Goal: Use online tool/utility: Utilize a website feature to perform a specific function

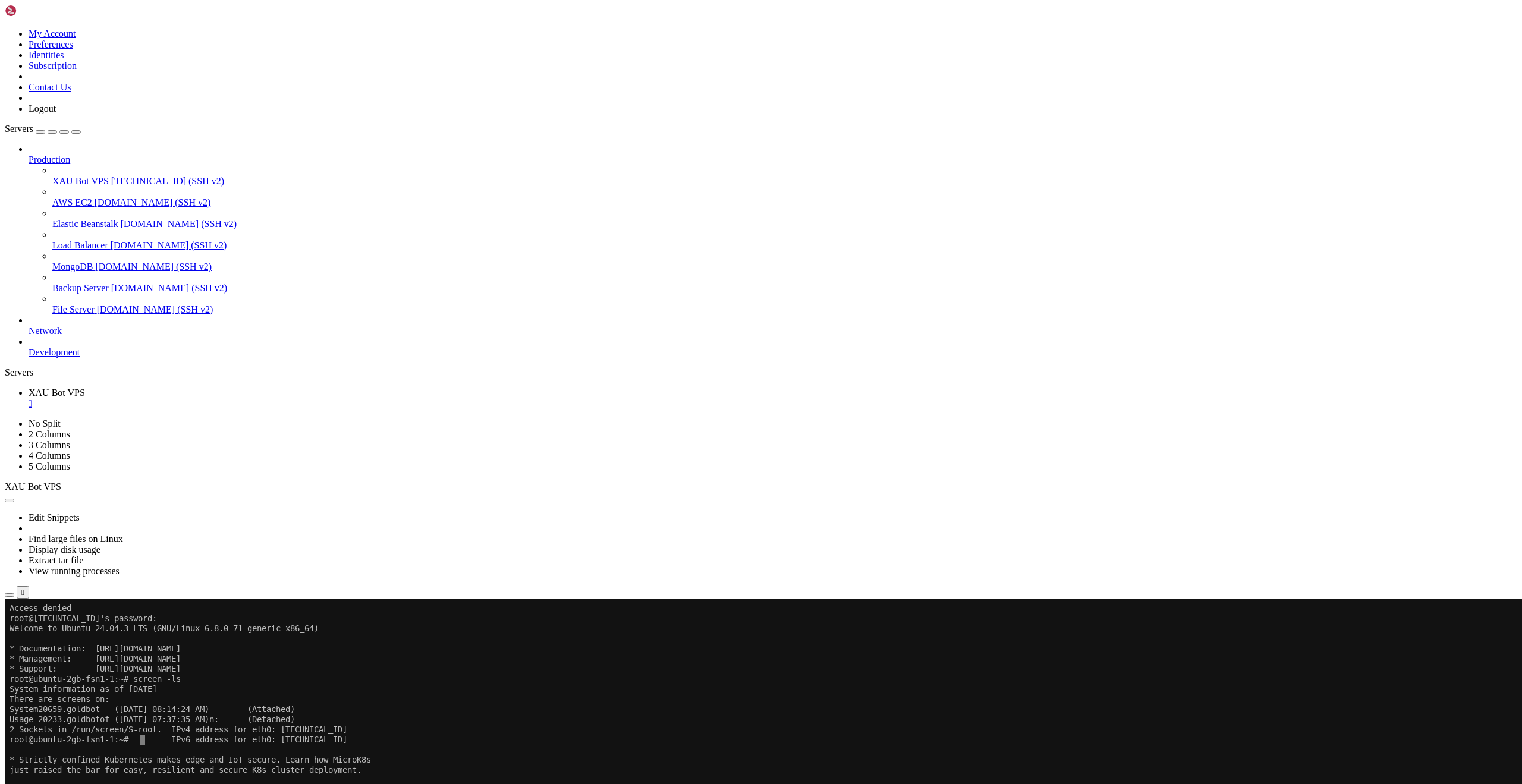
scroll to position [5, 1]
click at [228, 398] on div "" at bounding box center [773, 403] width 1489 height 11
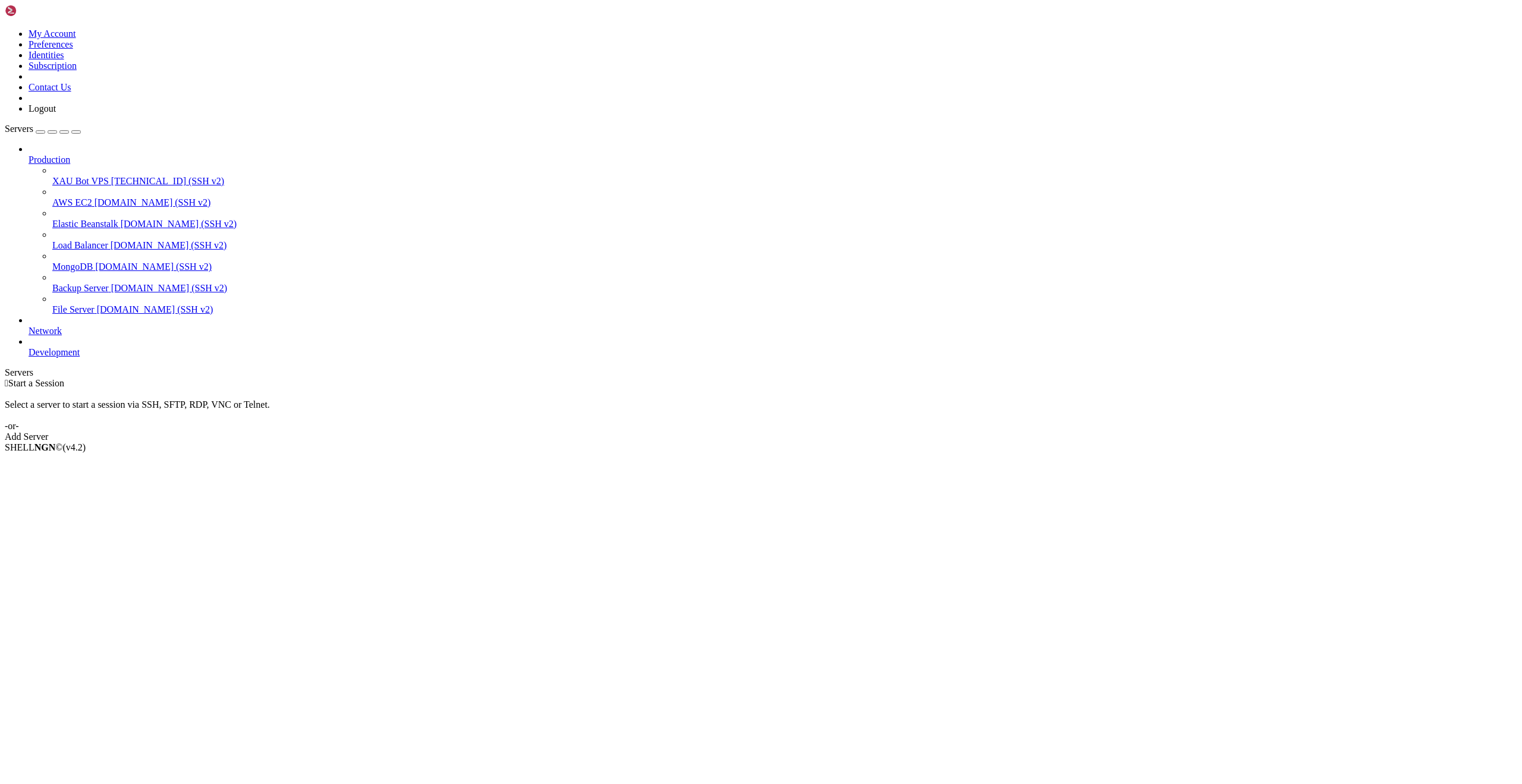
click at [111, 176] on span "[TECHNICAL_ID] (SSH v2)" at bounding box center [168, 181] width 113 height 10
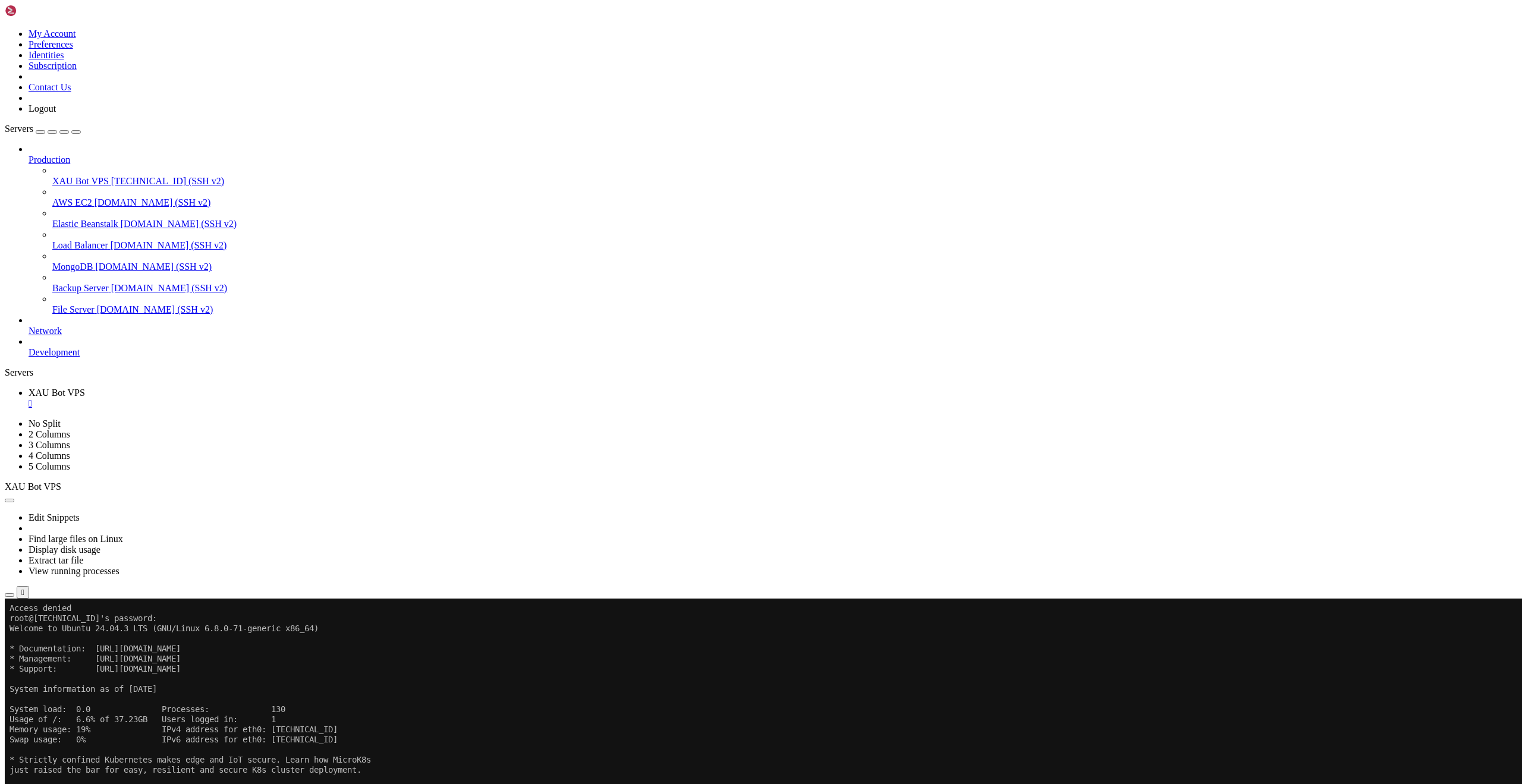
drag, startPoint x: 248, startPoint y: 989, endPoint x: 251, endPoint y: 981, distance: 8.5
drag, startPoint x: 176, startPoint y: 989, endPoint x: 168, endPoint y: 988, distance: 8.1
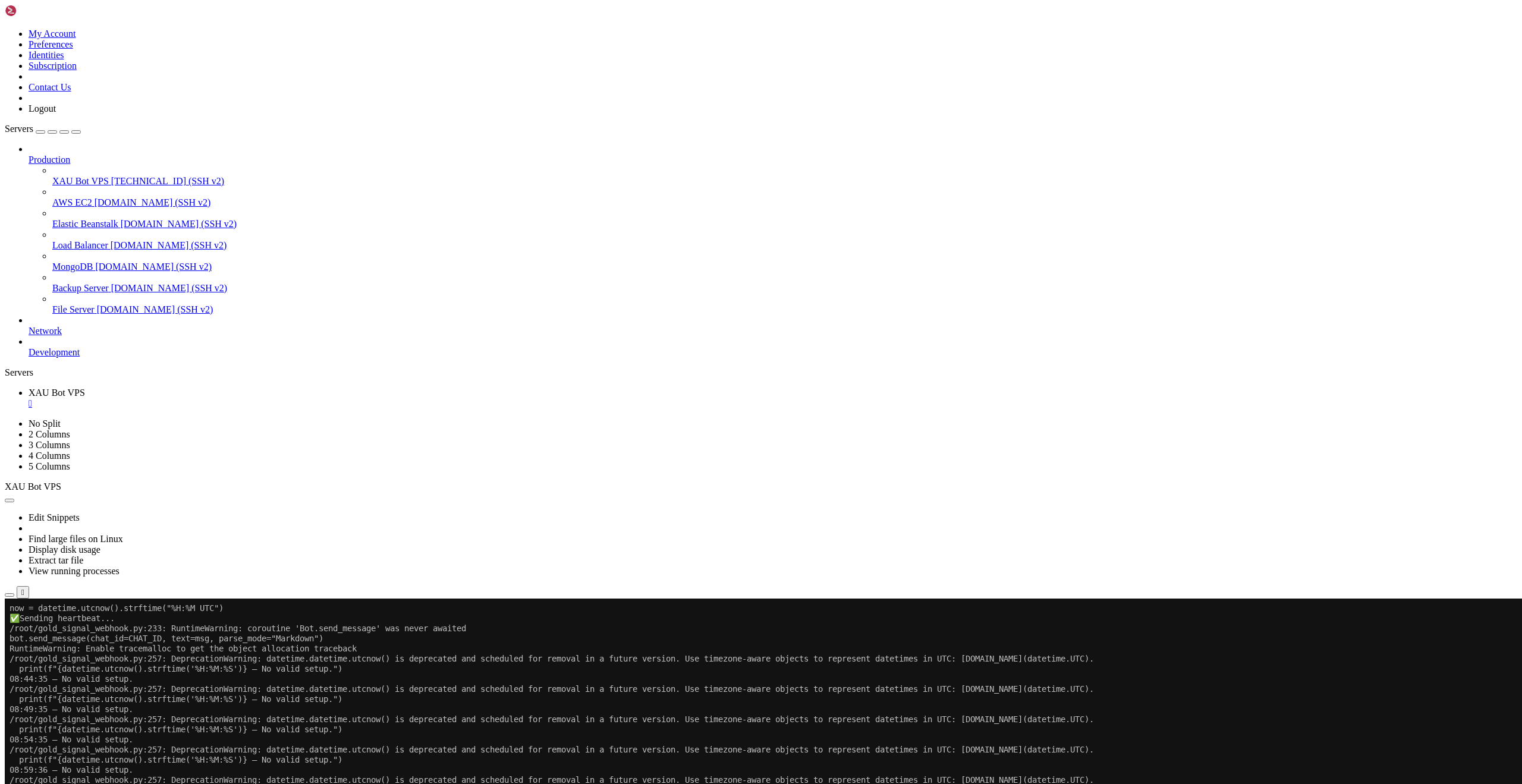
scroll to position [313, 0]
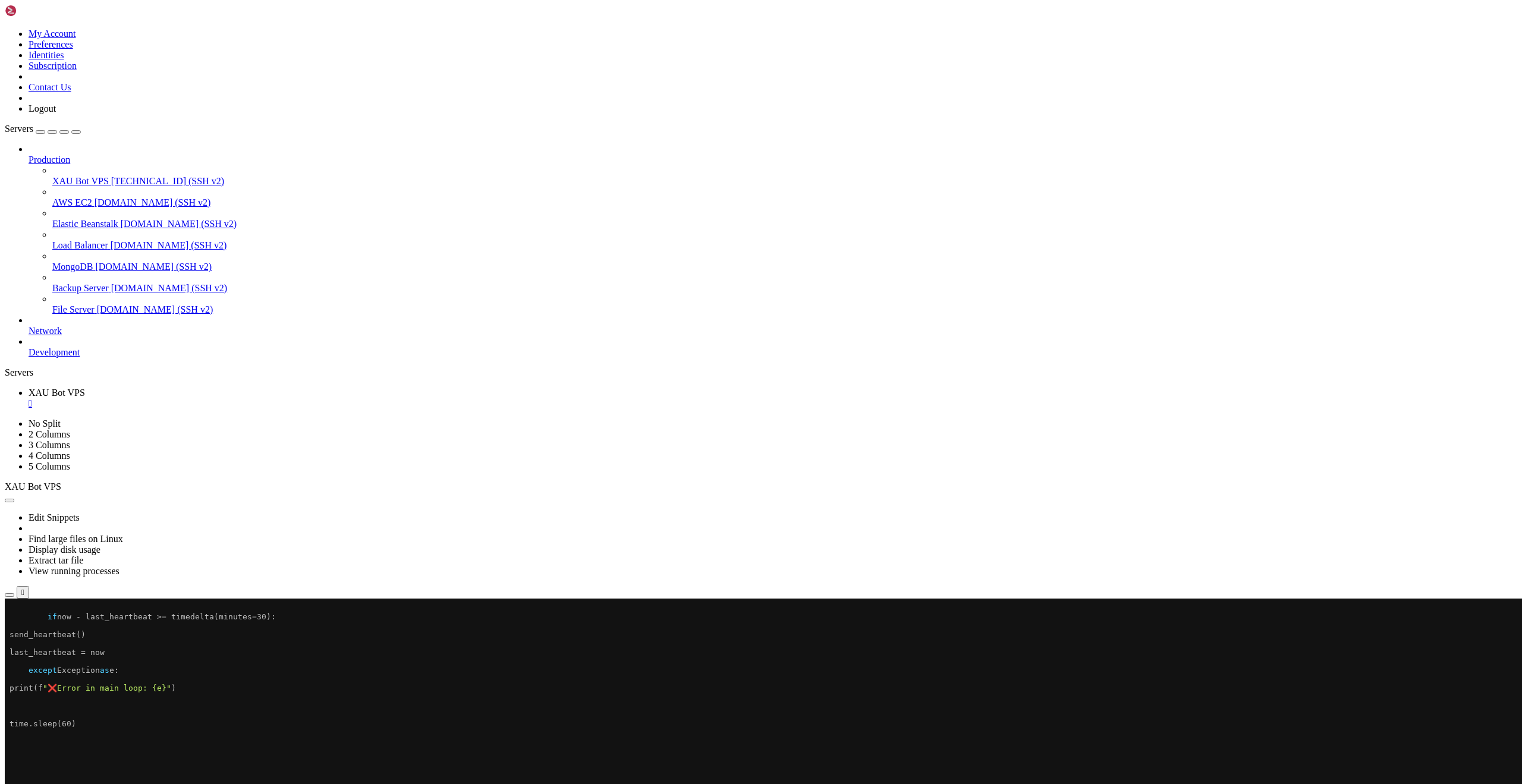
scroll to position [428, 0]
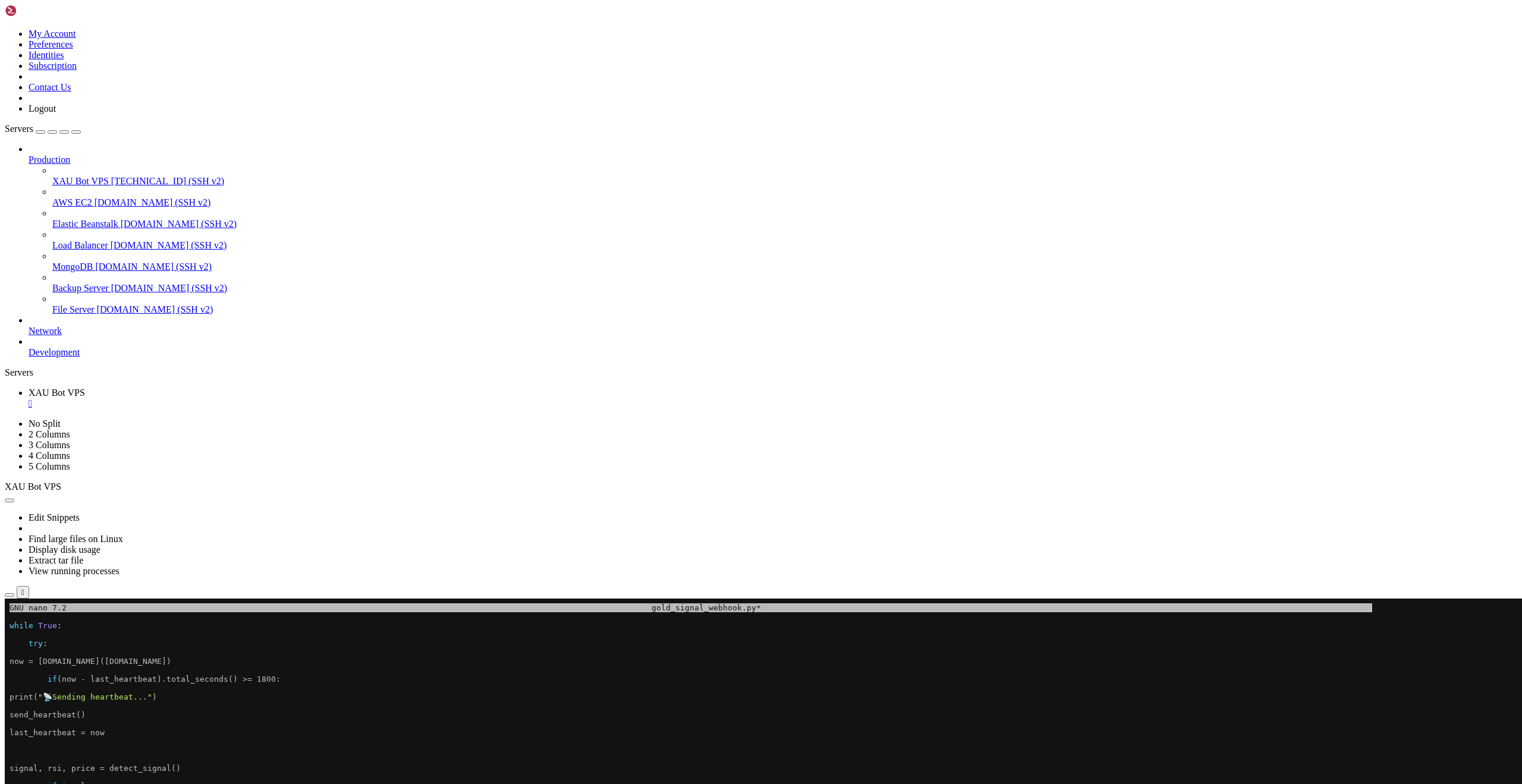
drag, startPoint x: 131, startPoint y: 1275, endPoint x: 122, endPoint y: 1282, distance: 11.4
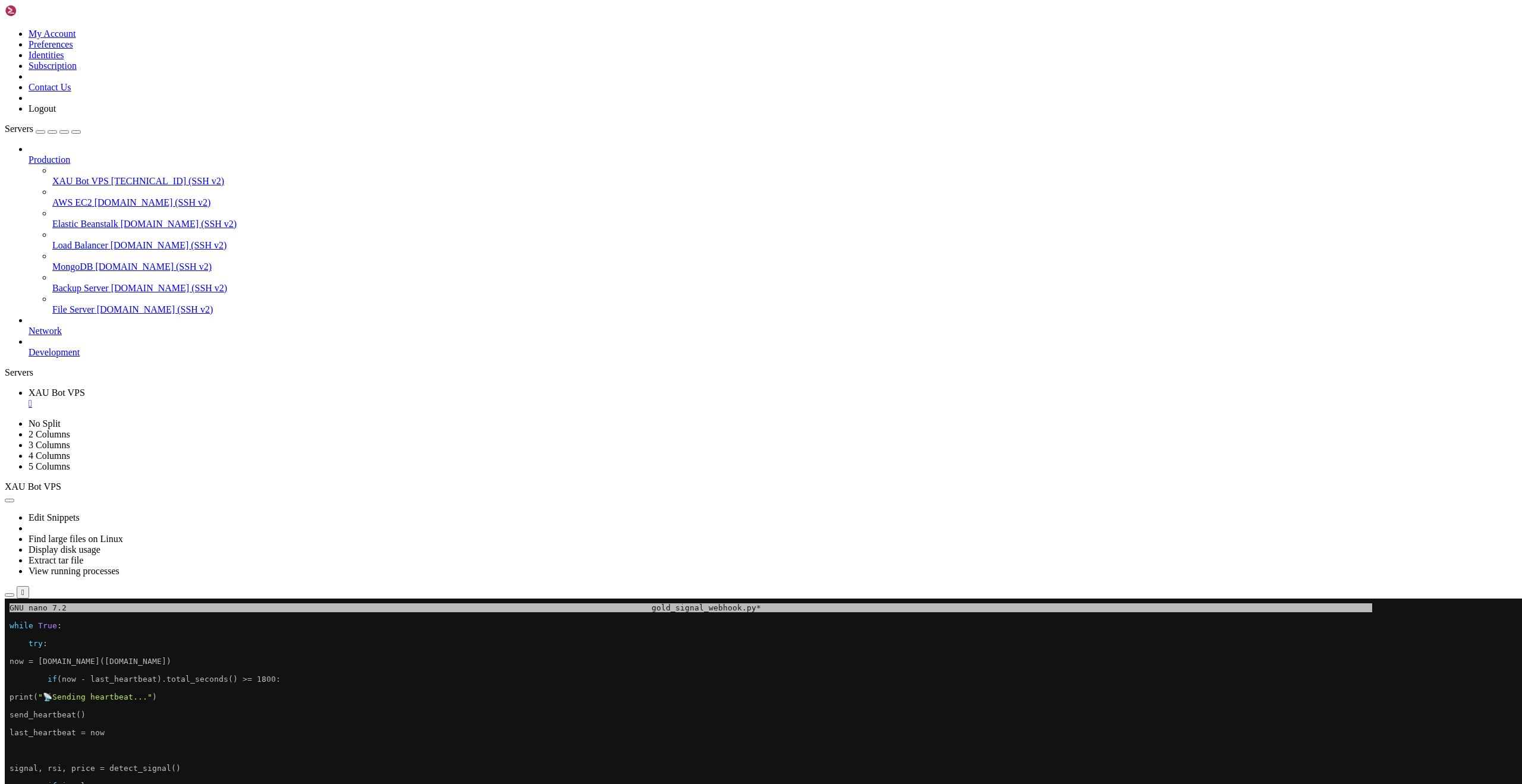
click at [10, 598] on div at bounding box center [7, 598] width 5 height 0
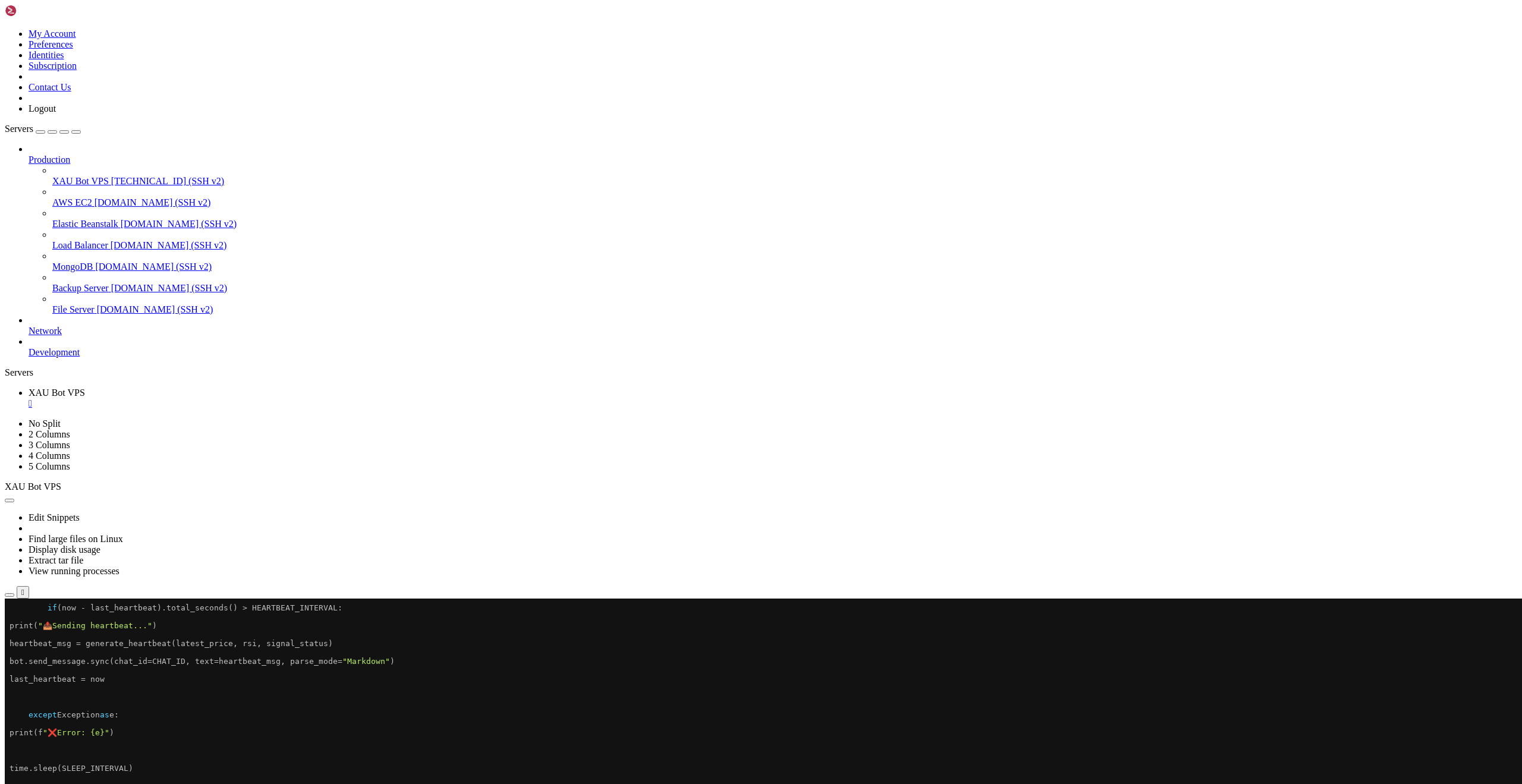
scroll to position [1105, 0]
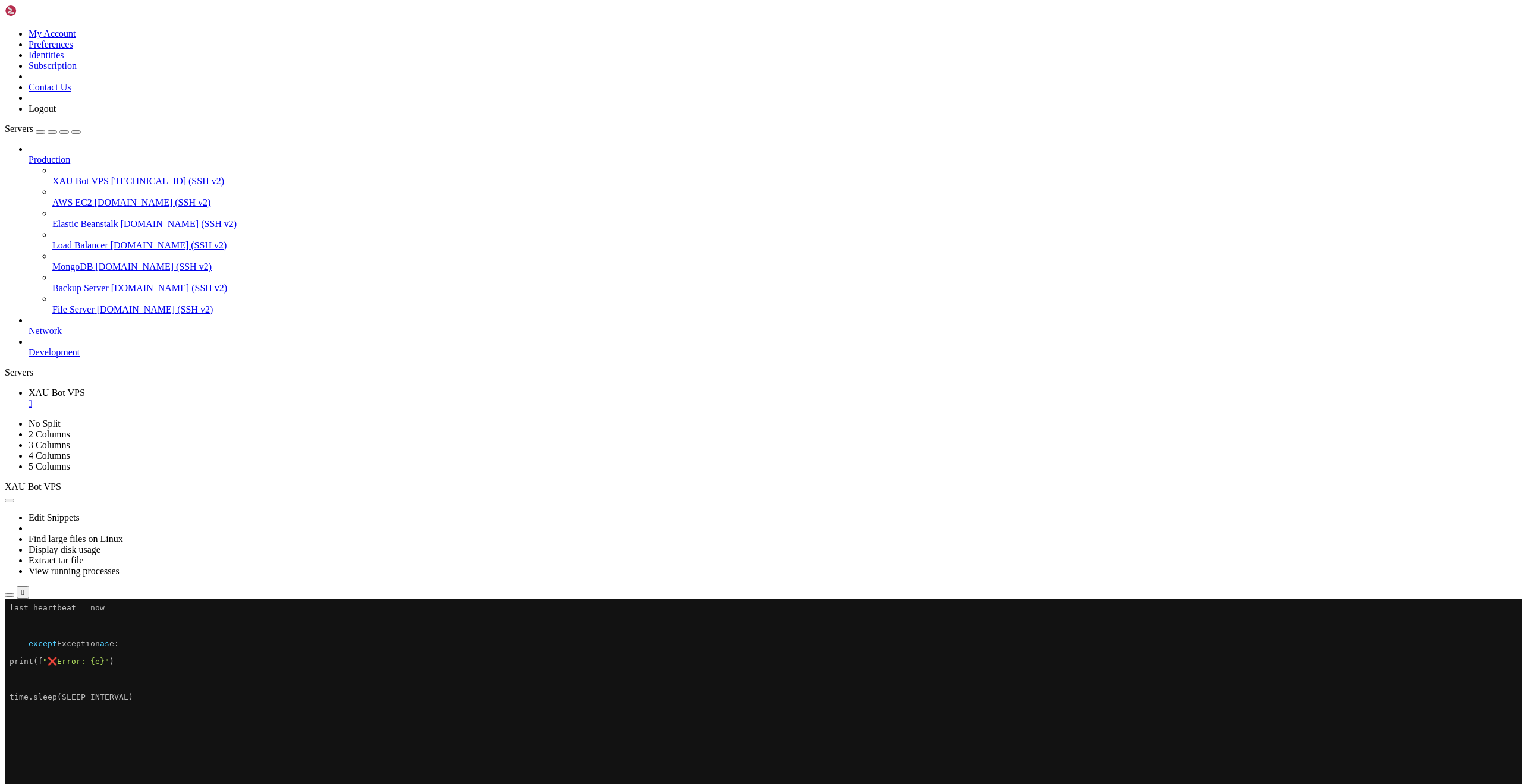
drag, startPoint x: 407, startPoint y: 783, endPoint x: 390, endPoint y: 778, distance: 17.7
click at [405, 783] on x-row at bounding box center [691, 785] width 1362 height 9
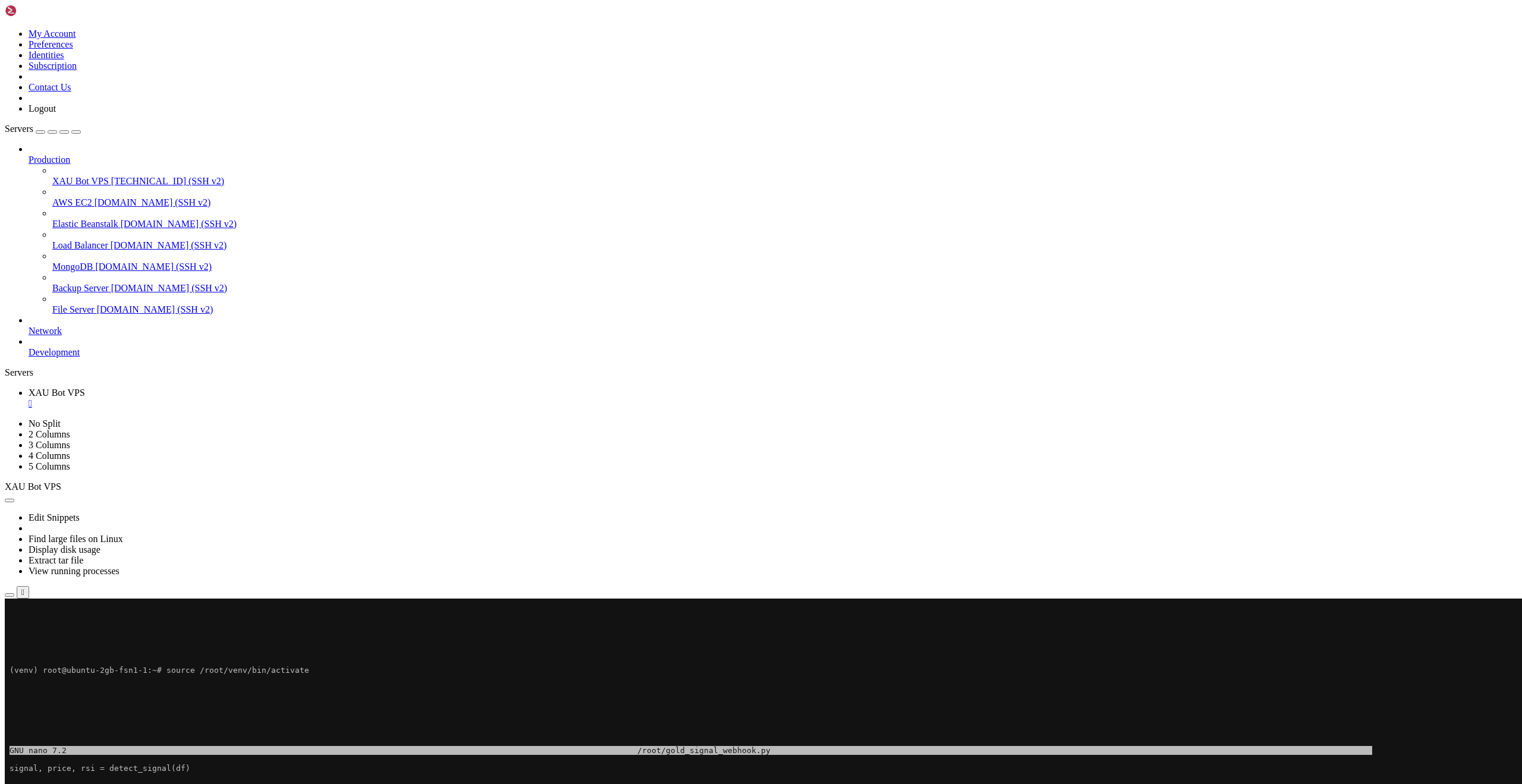
scroll to position [1595, 0]
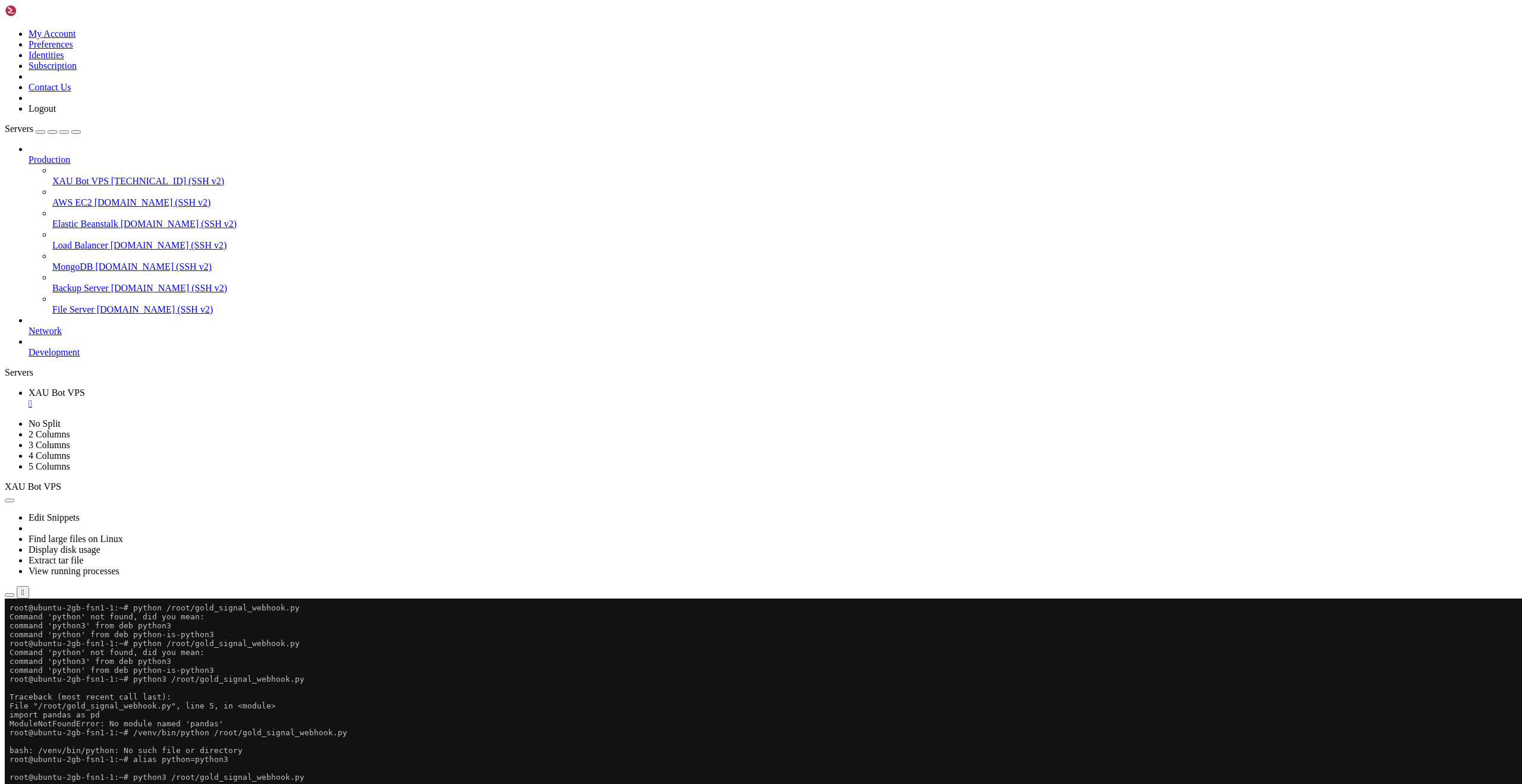
drag, startPoint x: 706, startPoint y: 45, endPoint x: 584, endPoint y: 7, distance: 127.8
click at [705, 492] on div "Edit Snippets Find large files on Linux Display disk usage Extract tar file Vie…" at bounding box center [761, 545] width 1512 height 107
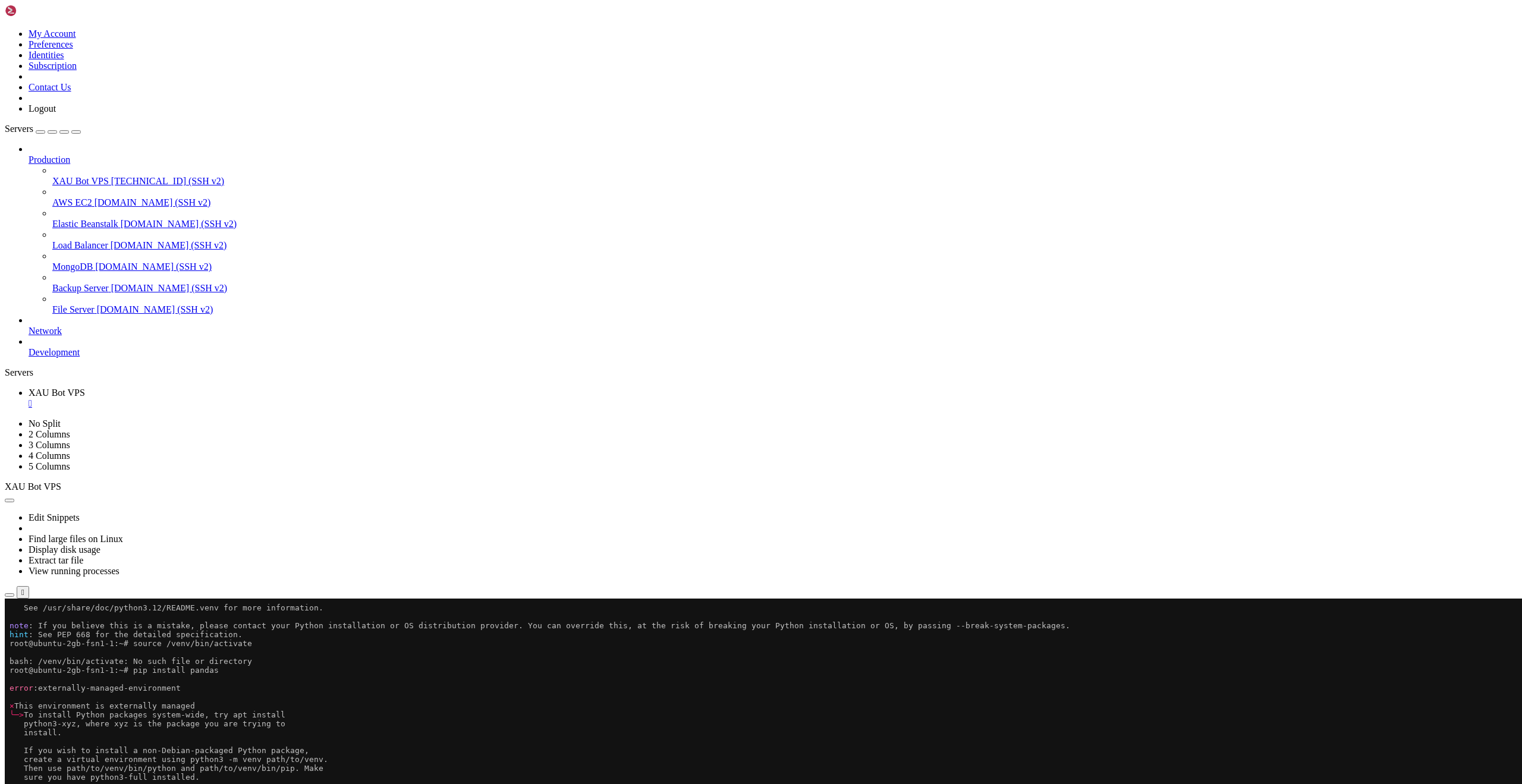
scroll to position [1996, 0]
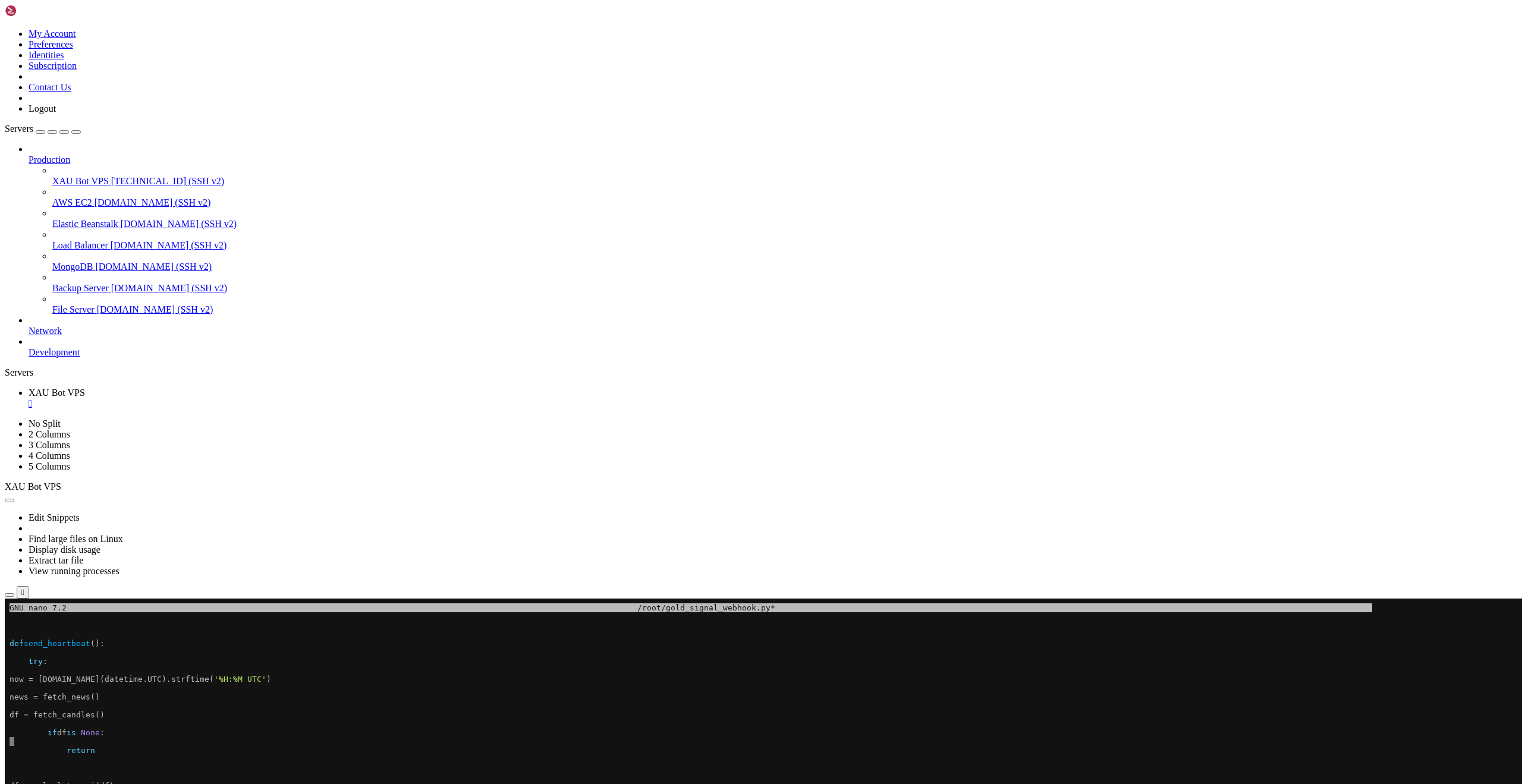
click at [10, 643] on span "def" at bounding box center [16, 643] width 14 height 9
click at [13, 644] on span "def" at bounding box center [16, 643] width 14 height 9
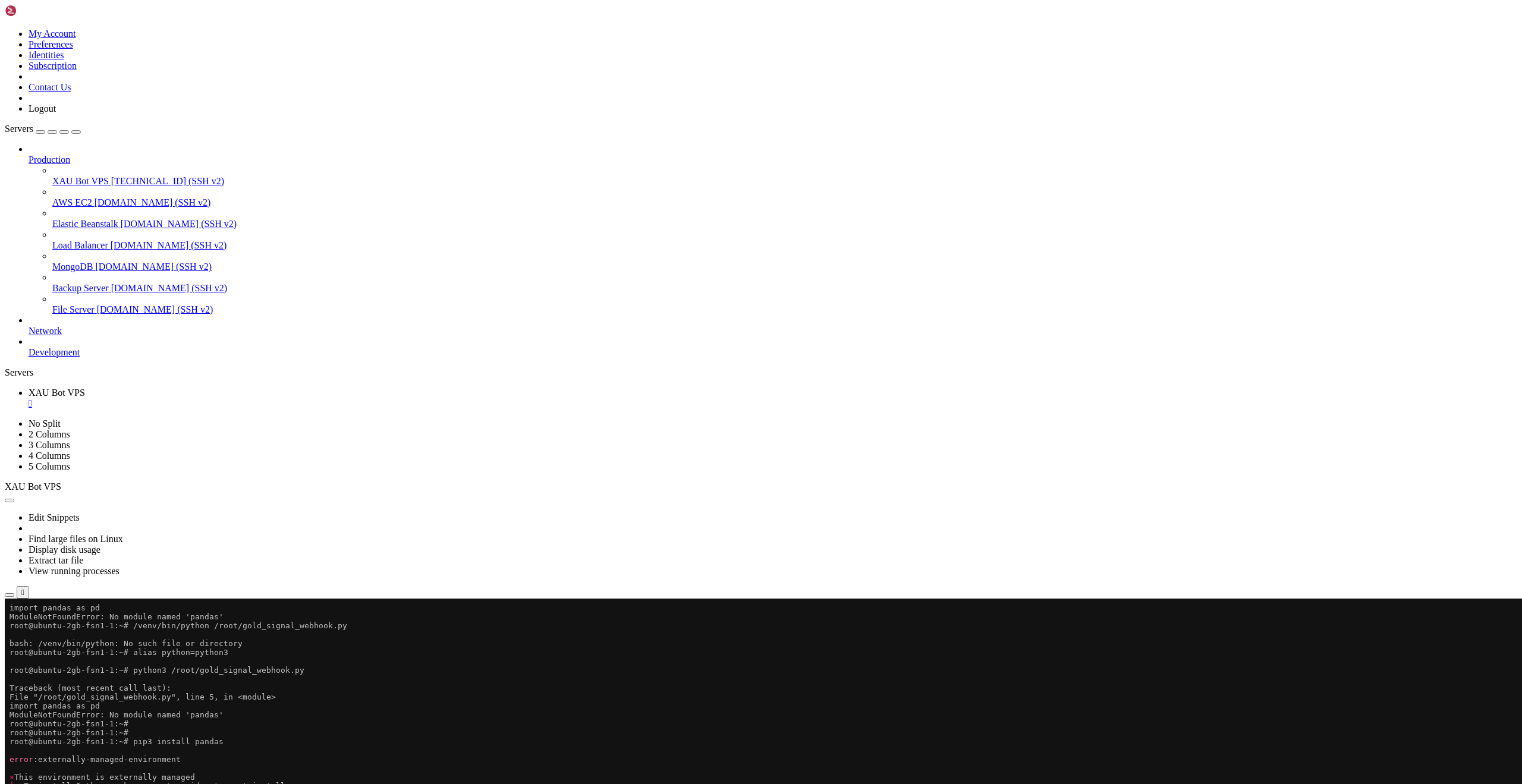
scroll to position [1996, 0]
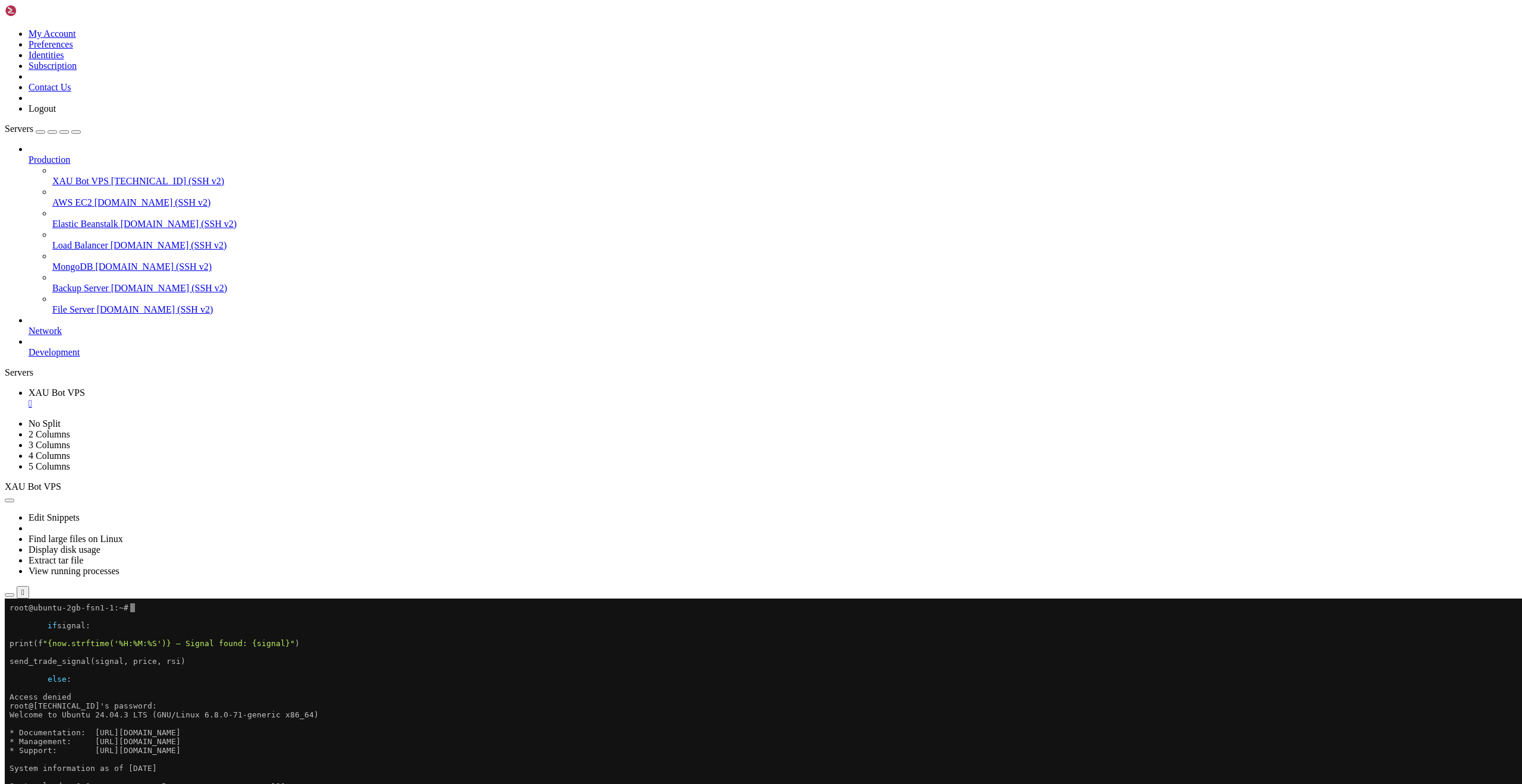
scroll to position [2727, 0]
